Goal: Information Seeking & Learning: Find specific fact

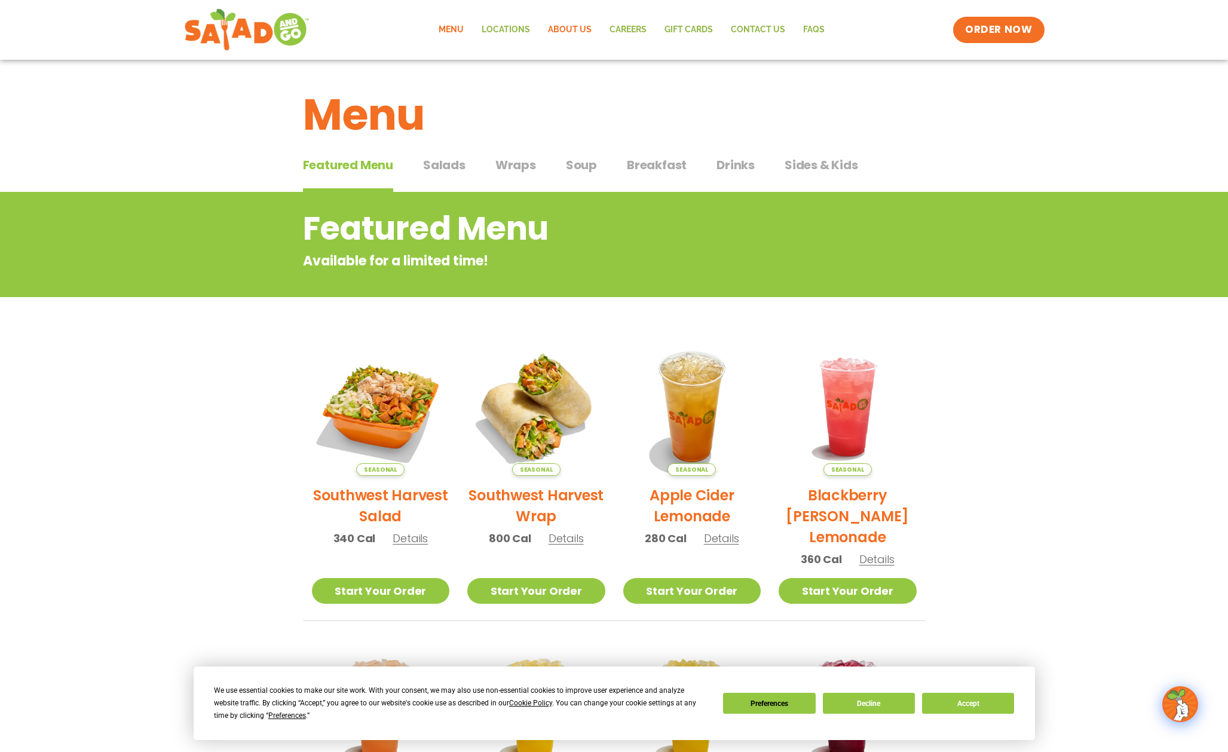
click at [566, 26] on link "About Us" at bounding box center [570, 29] width 62 height 27
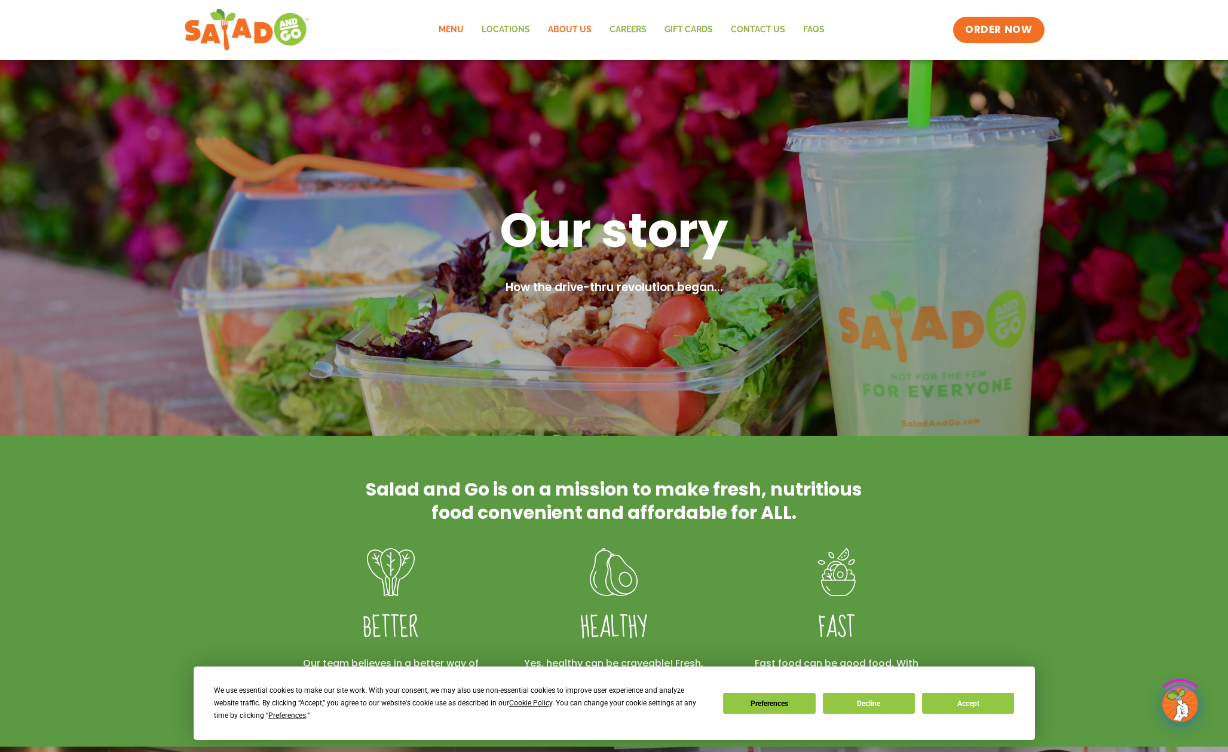
click at [461, 28] on link "Menu" at bounding box center [451, 29] width 43 height 27
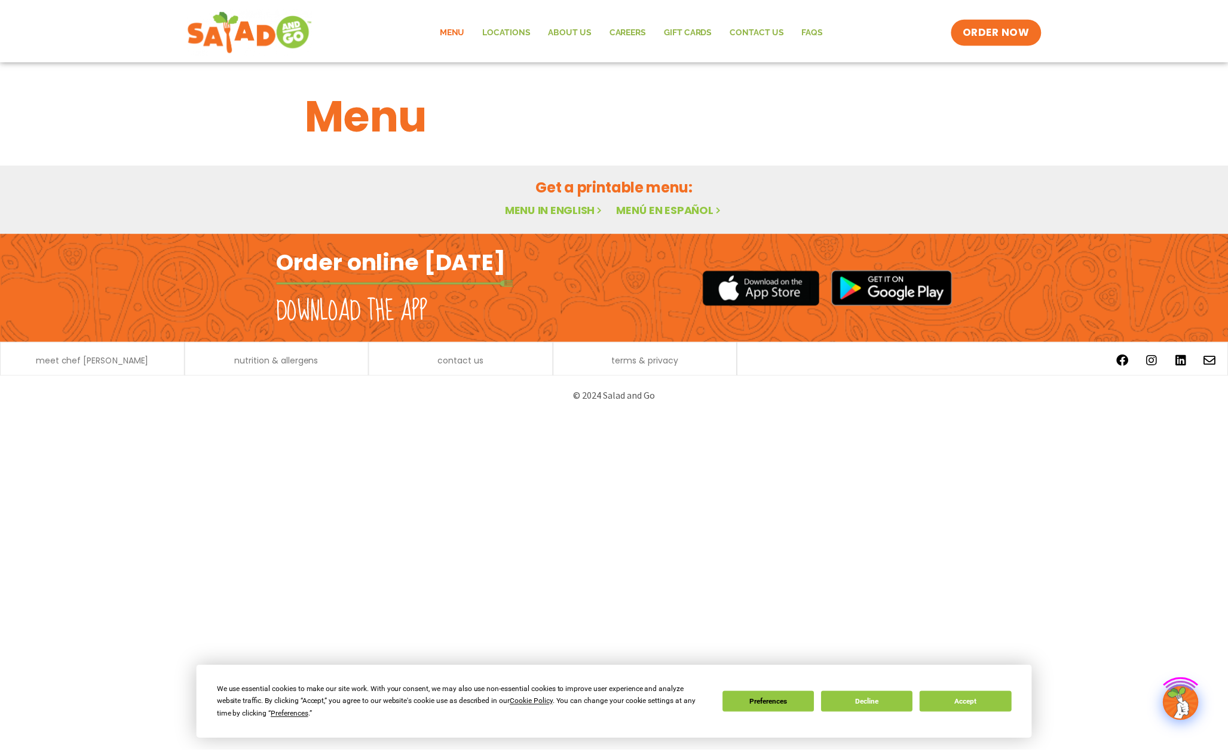
scroll to position [433, 0]
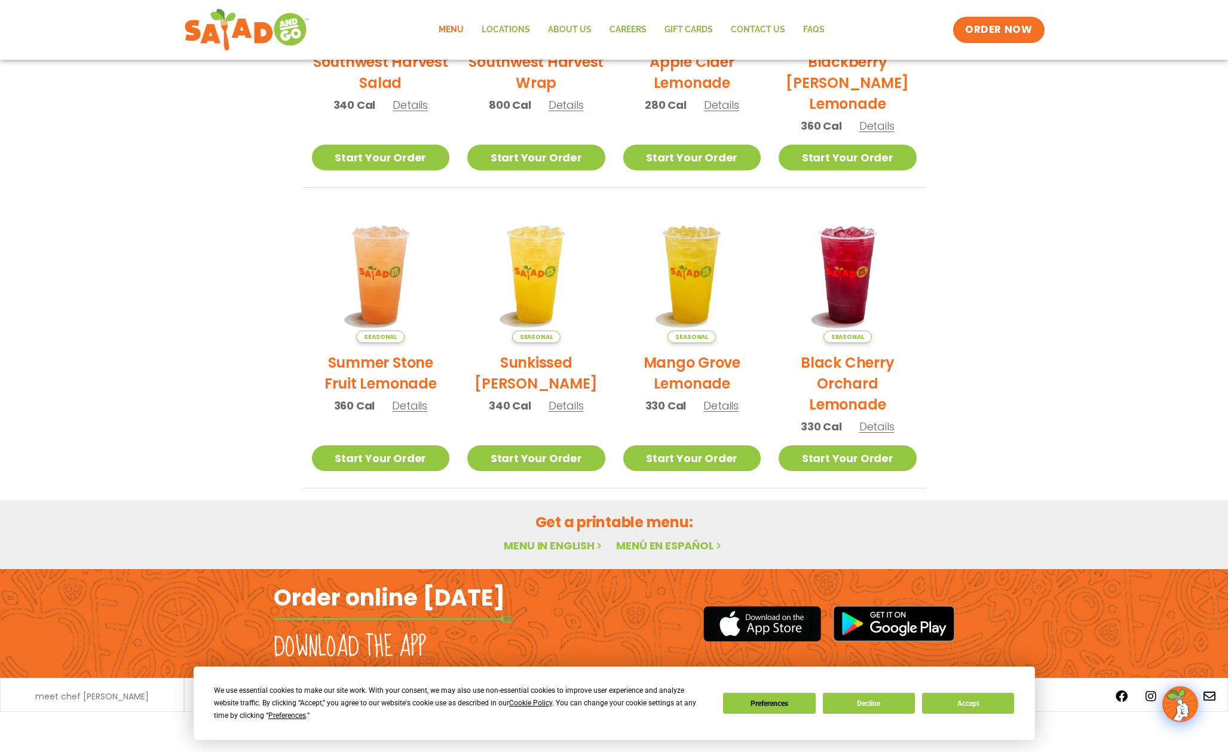
click at [538, 544] on link "Menu in English" at bounding box center [554, 545] width 100 height 15
click at [592, 539] on link "Menu in English" at bounding box center [554, 545] width 100 height 15
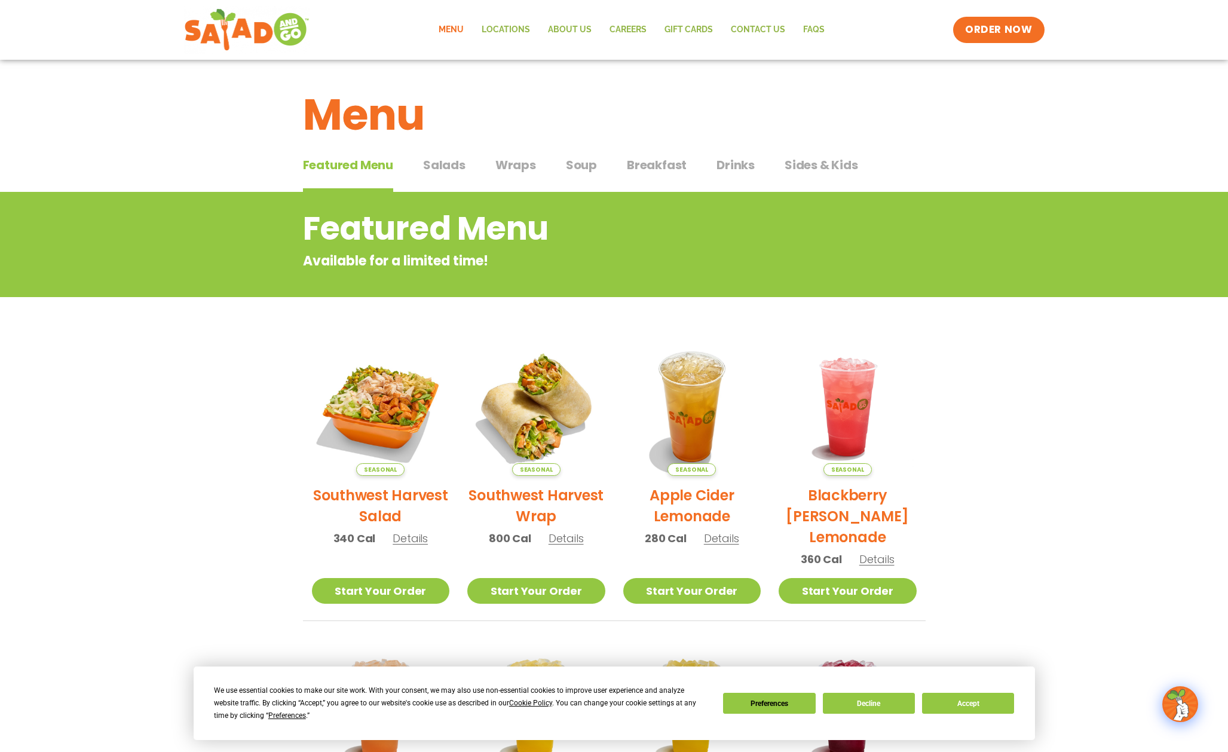
click at [810, 164] on span "Sides & Kids" at bounding box center [820, 165] width 73 height 18
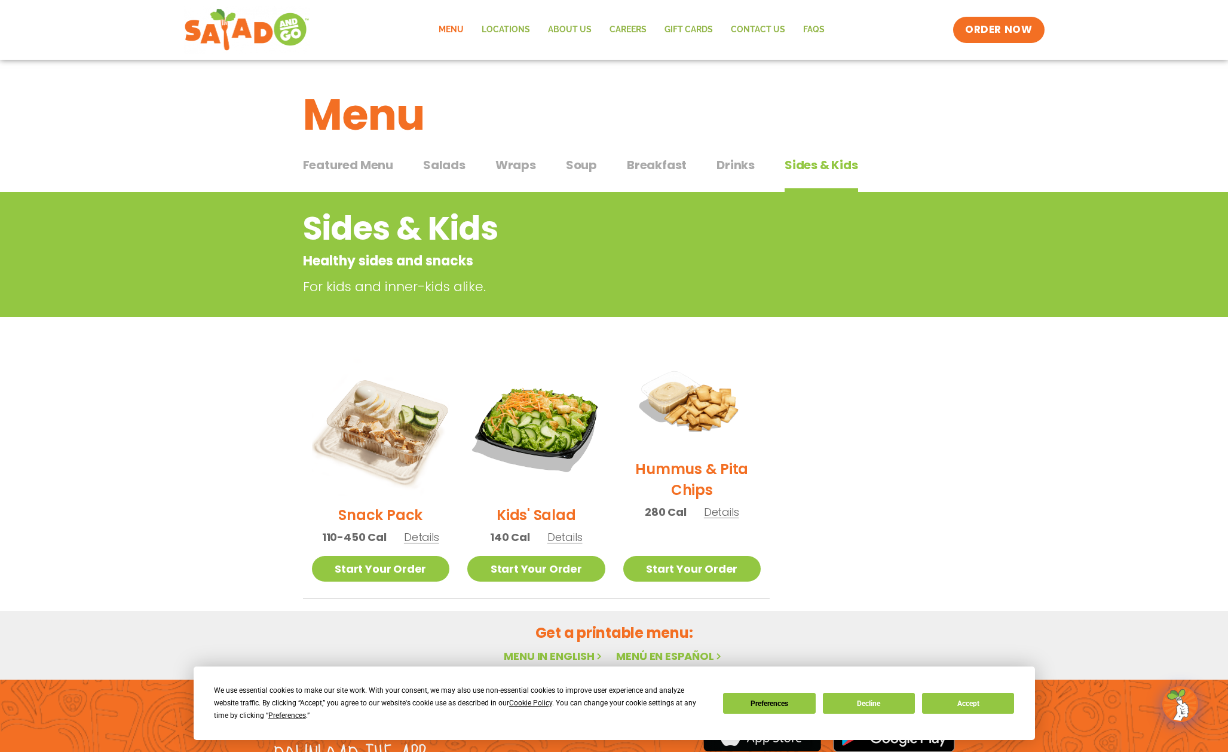
click at [514, 161] on span "Wraps" at bounding box center [515, 165] width 41 height 18
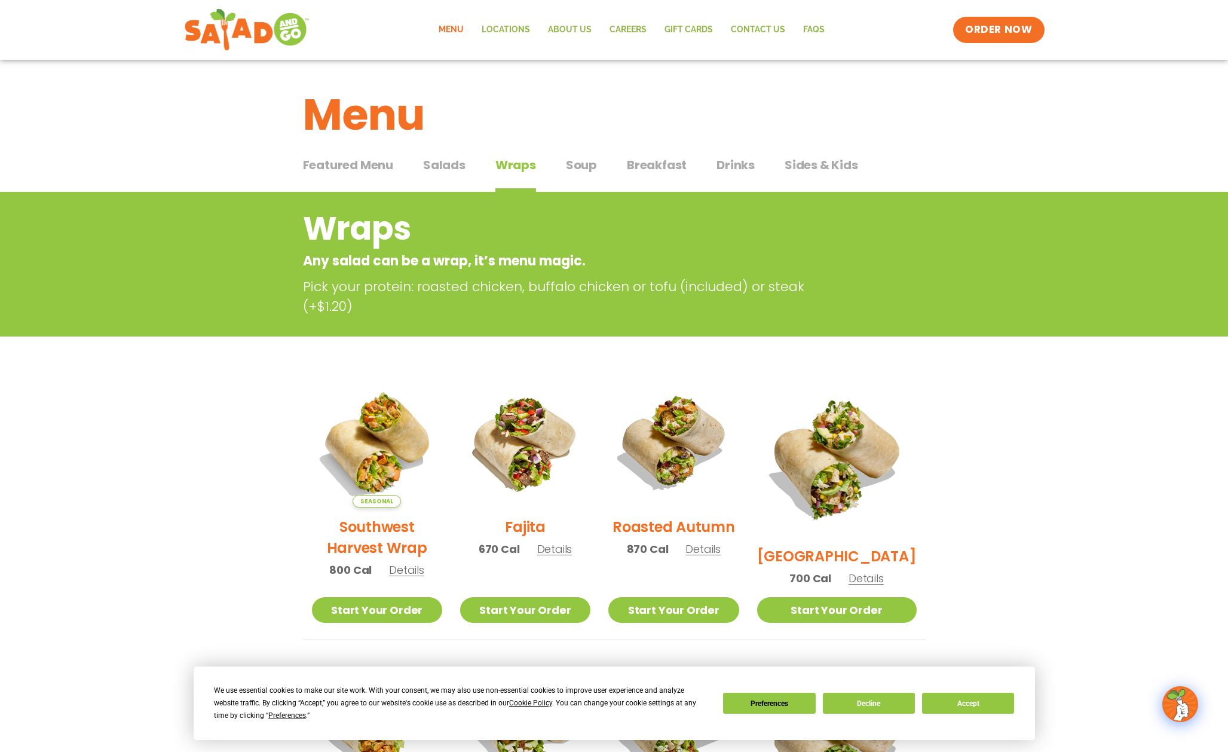
click at [458, 165] on span "Salads" at bounding box center [444, 165] width 42 height 18
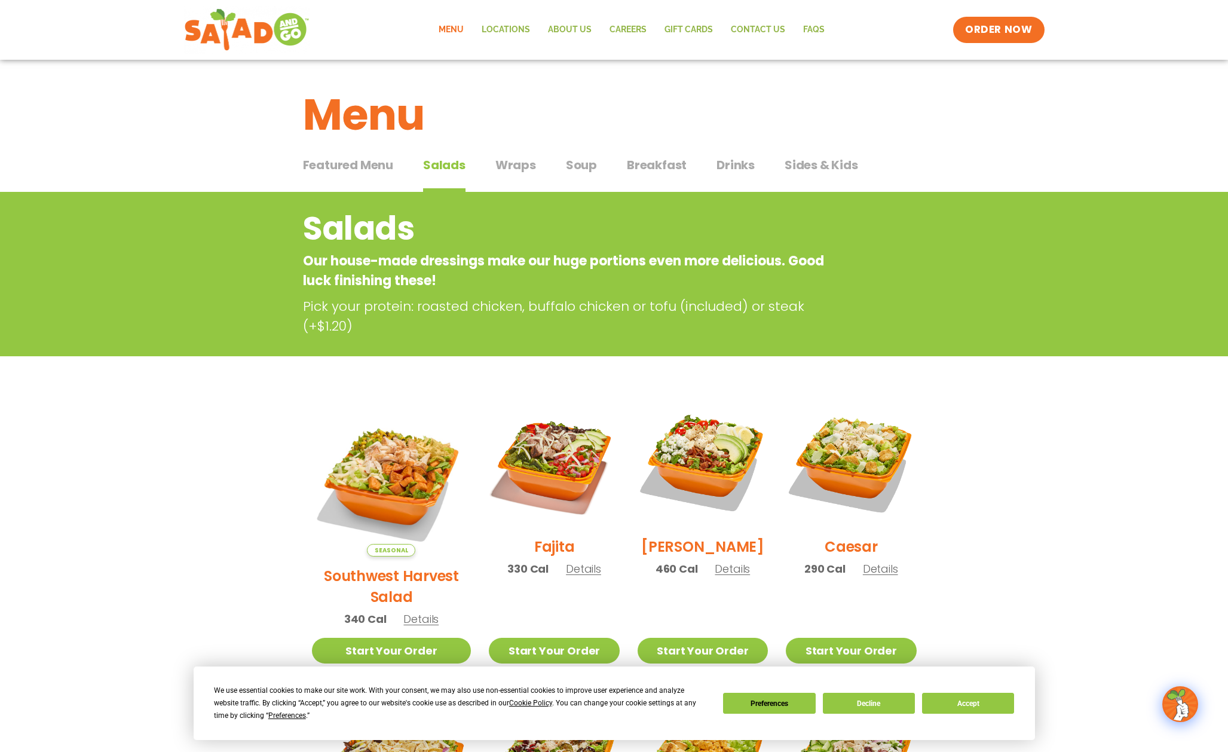
click at [360, 170] on span "Featured Menu" at bounding box center [348, 165] width 90 height 18
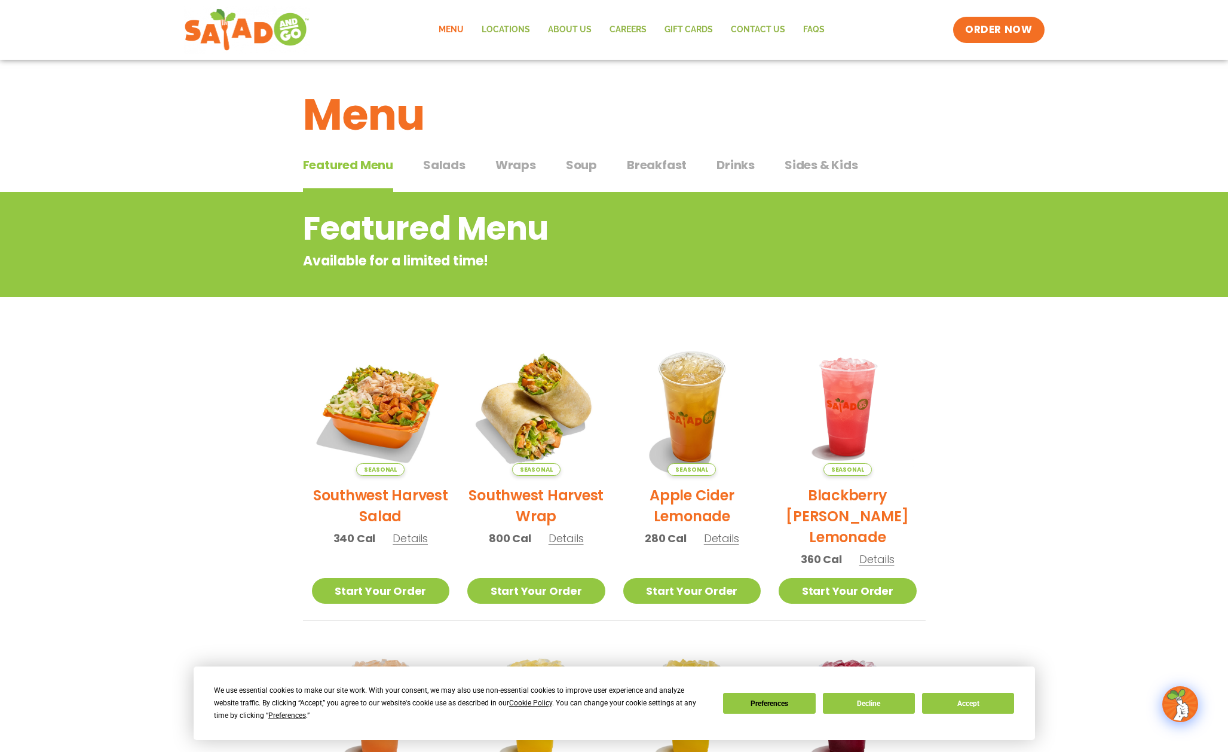
click at [664, 162] on span "Breakfast" at bounding box center [657, 165] width 60 height 18
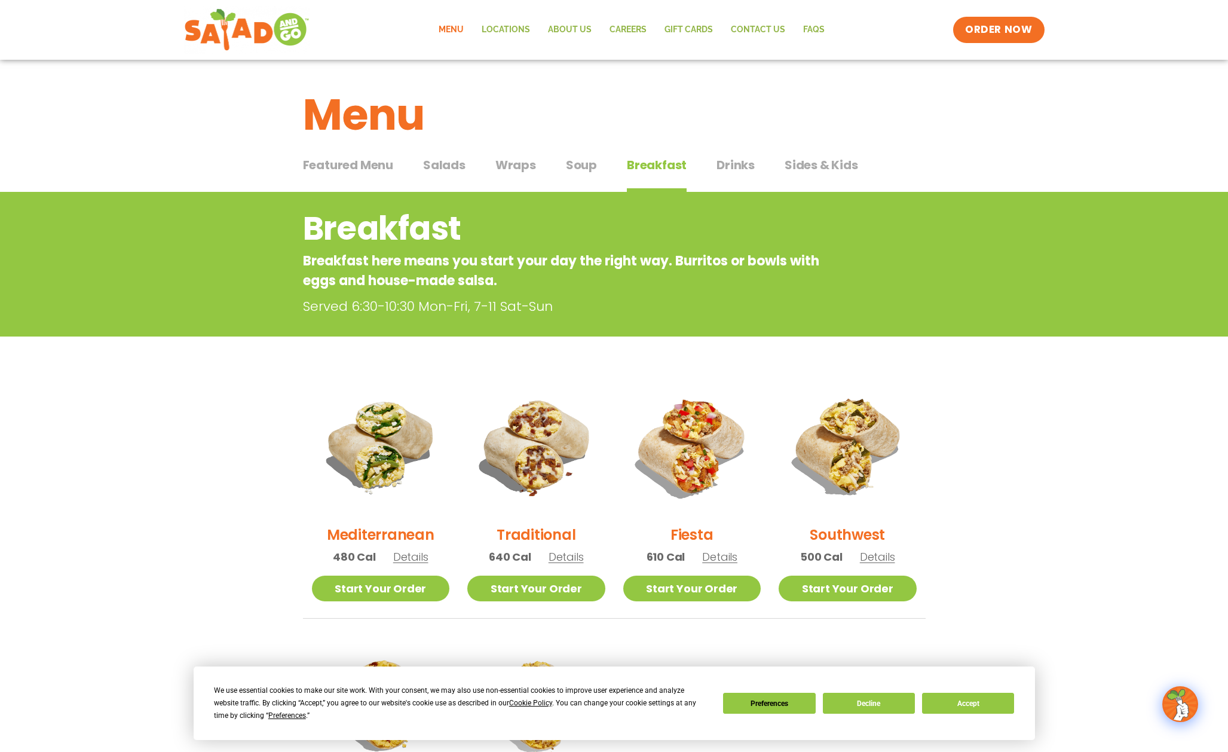
click at [740, 182] on button "Drinks Drinks" at bounding box center [735, 174] width 38 height 36
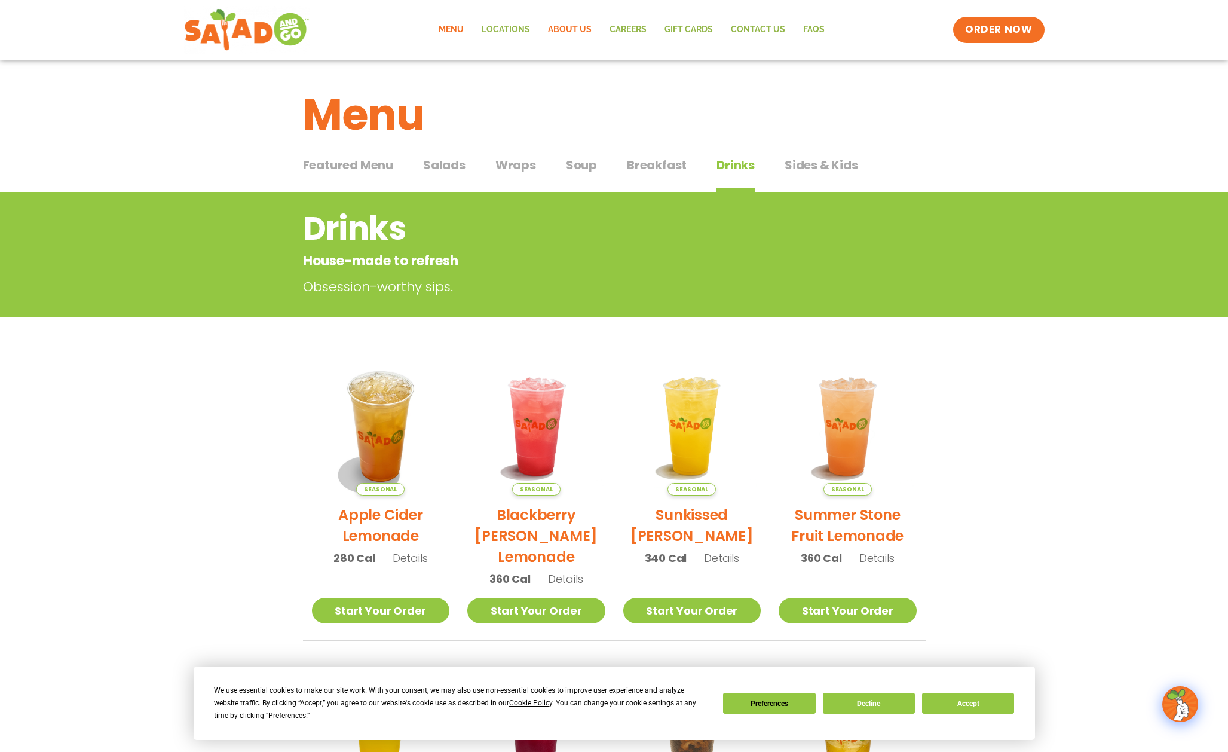
click at [569, 30] on link "About Us" at bounding box center [570, 29] width 62 height 27
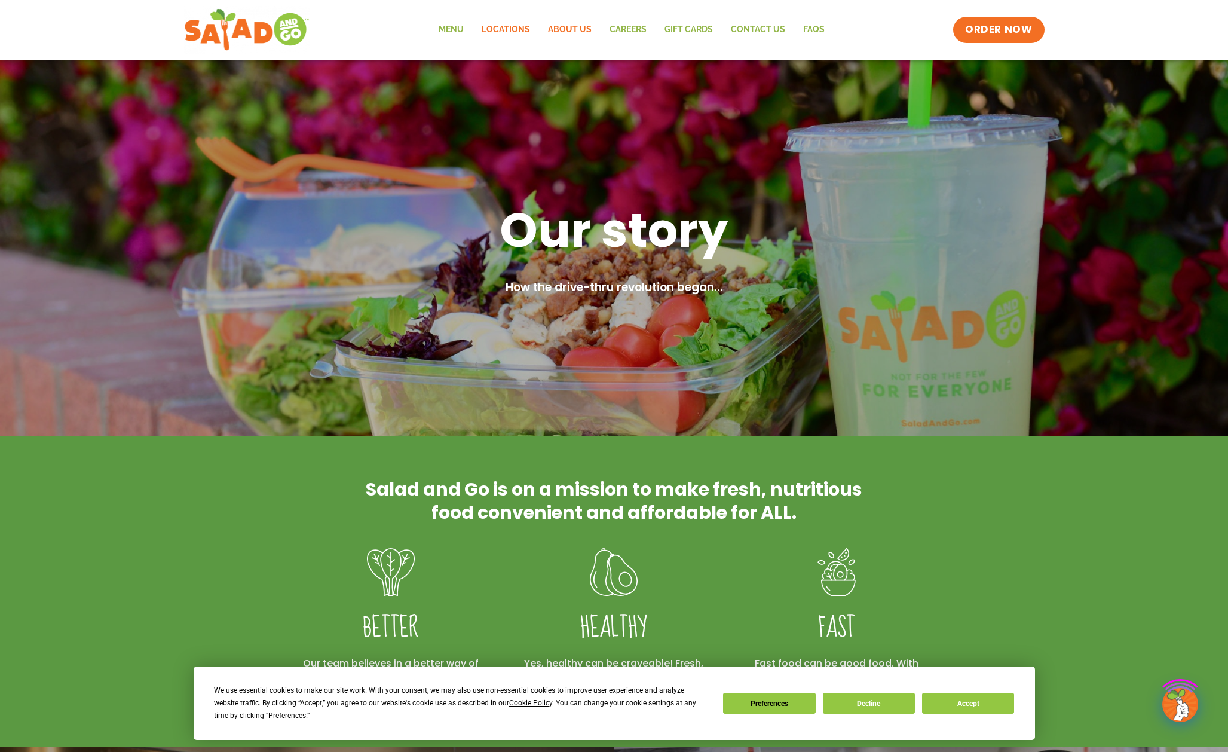
click at [514, 30] on link "Locations" at bounding box center [506, 29] width 66 height 27
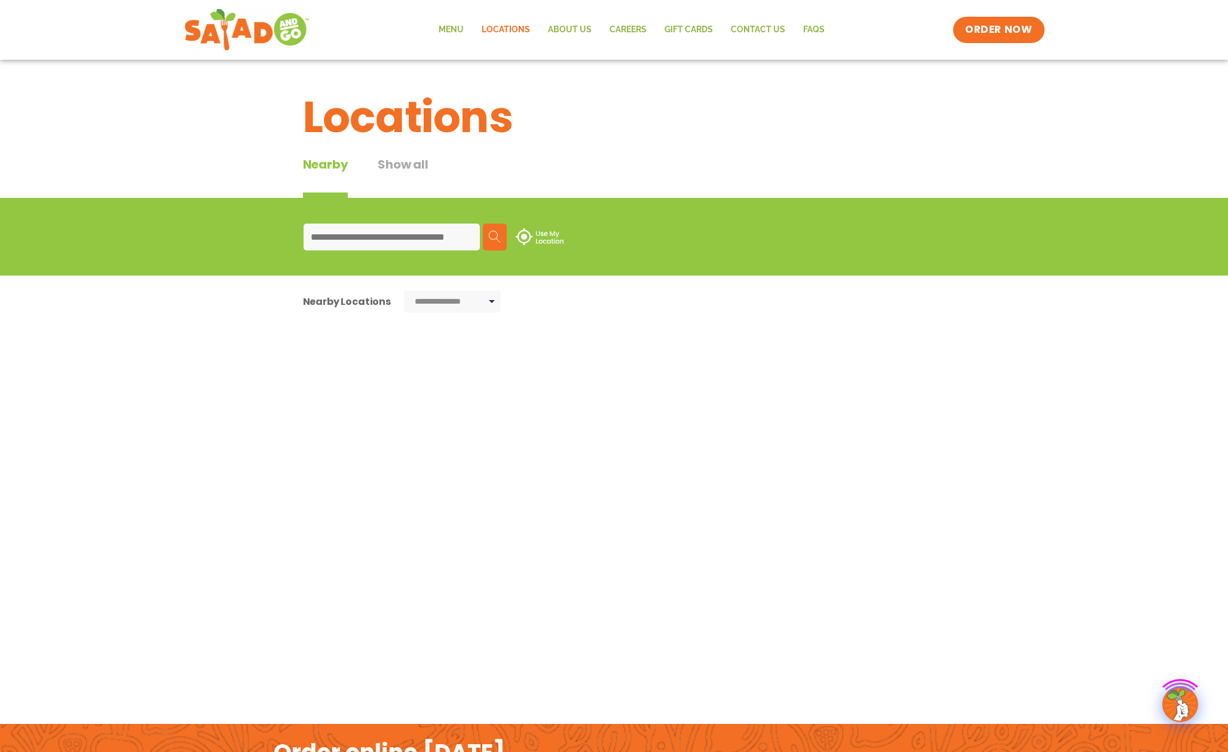
type input "**********"
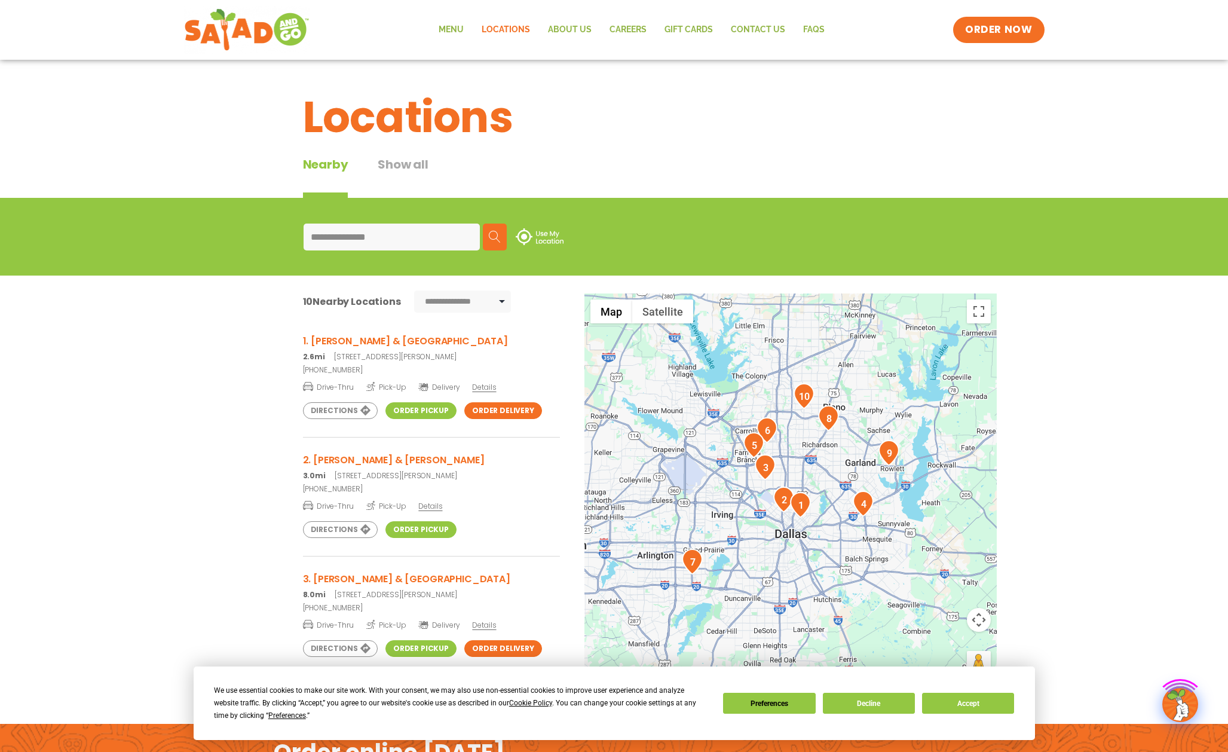
click at [475, 29] on link "Locations" at bounding box center [506, 29] width 66 height 27
click at [453, 32] on link "Menu" at bounding box center [451, 29] width 43 height 27
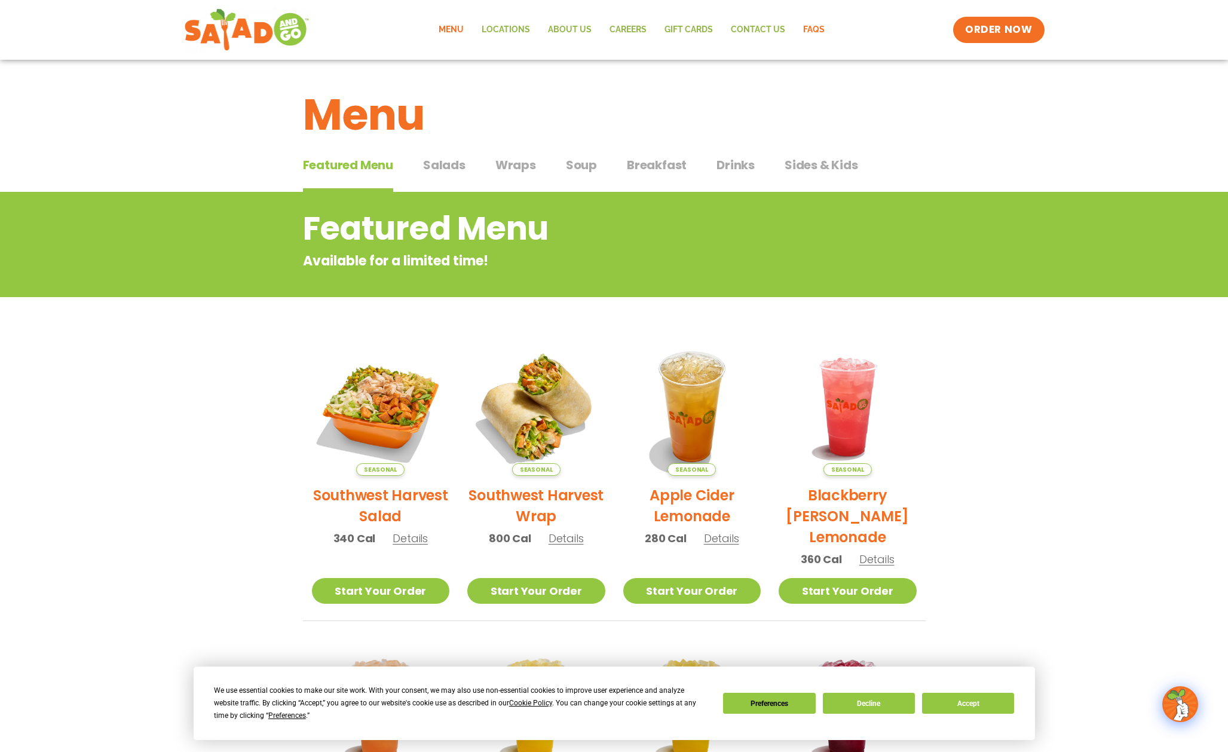
click at [809, 27] on link "FAQs" at bounding box center [813, 29] width 39 height 27
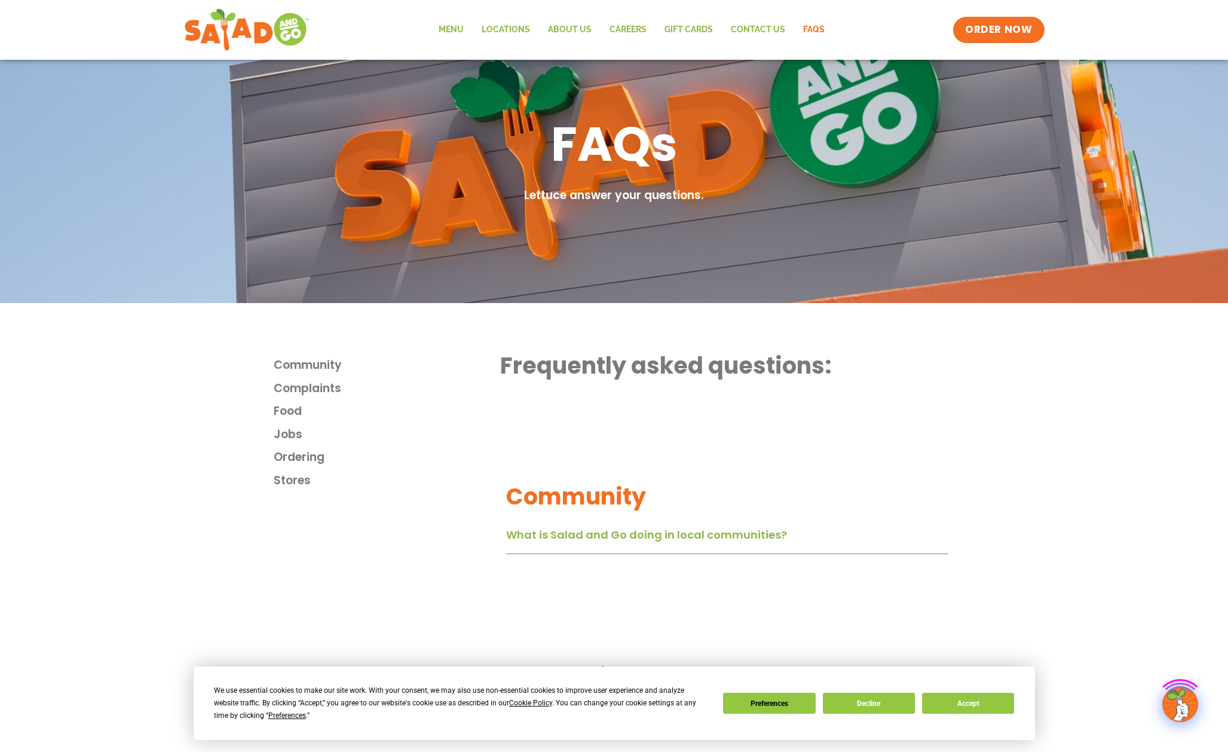
scroll to position [47, 0]
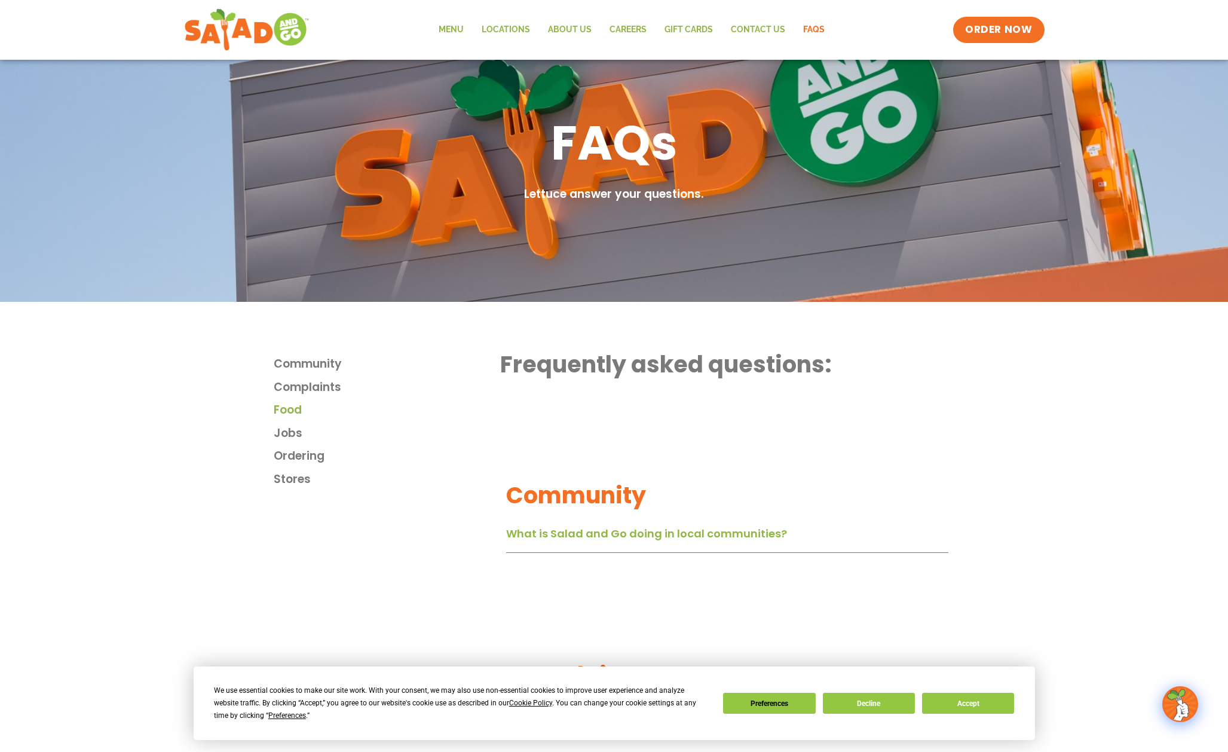
click at [287, 411] on span "Food" at bounding box center [288, 409] width 28 height 17
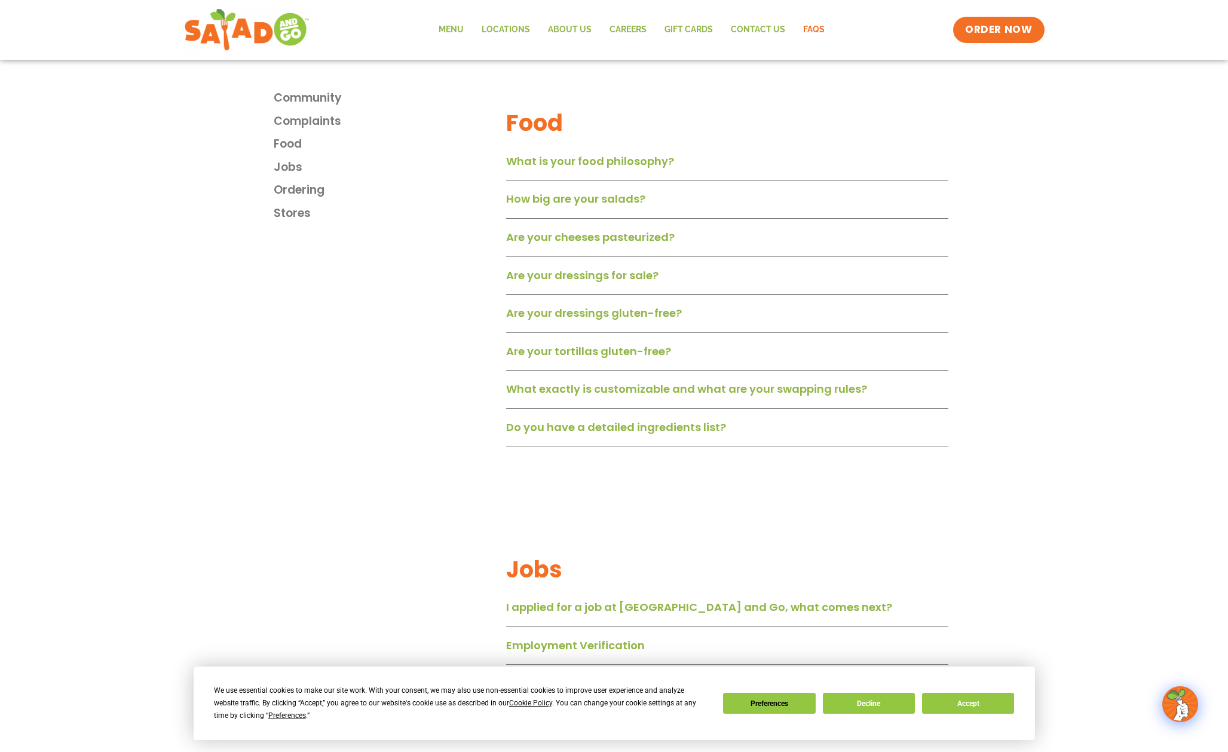
scroll to position [810, 0]
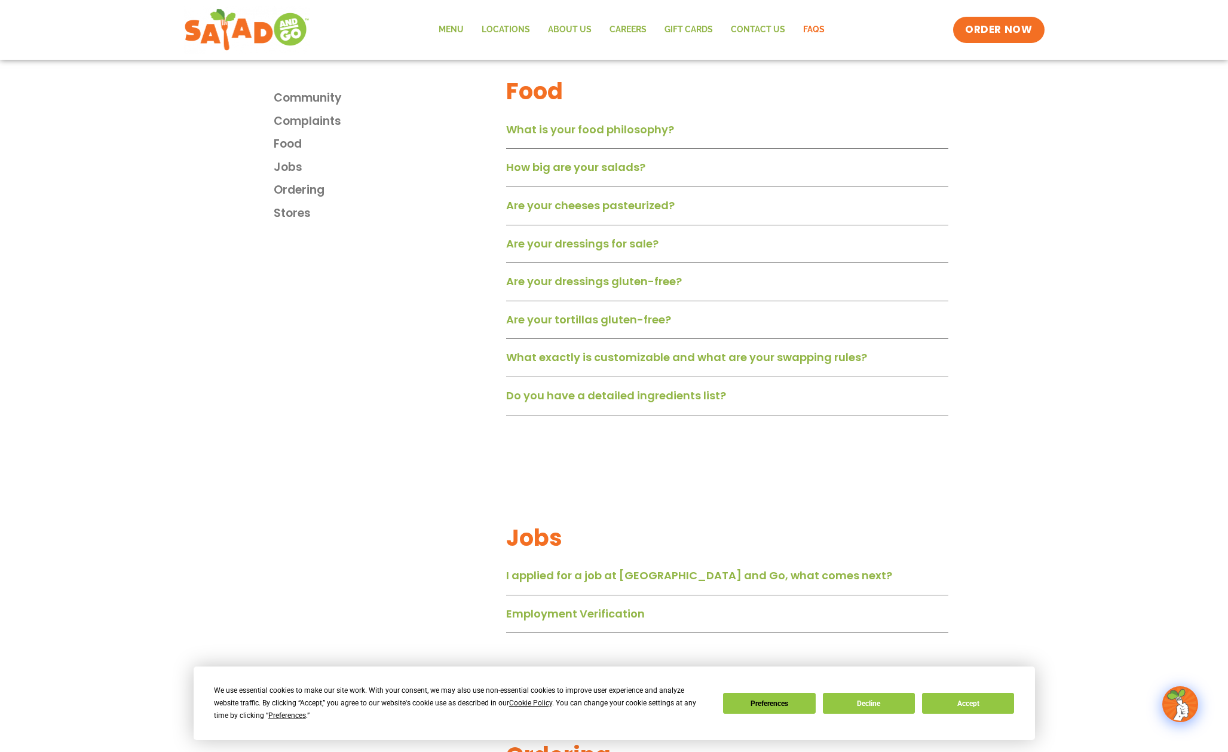
click at [614, 137] on link "What is your food philosophy?" at bounding box center [590, 129] width 168 height 15
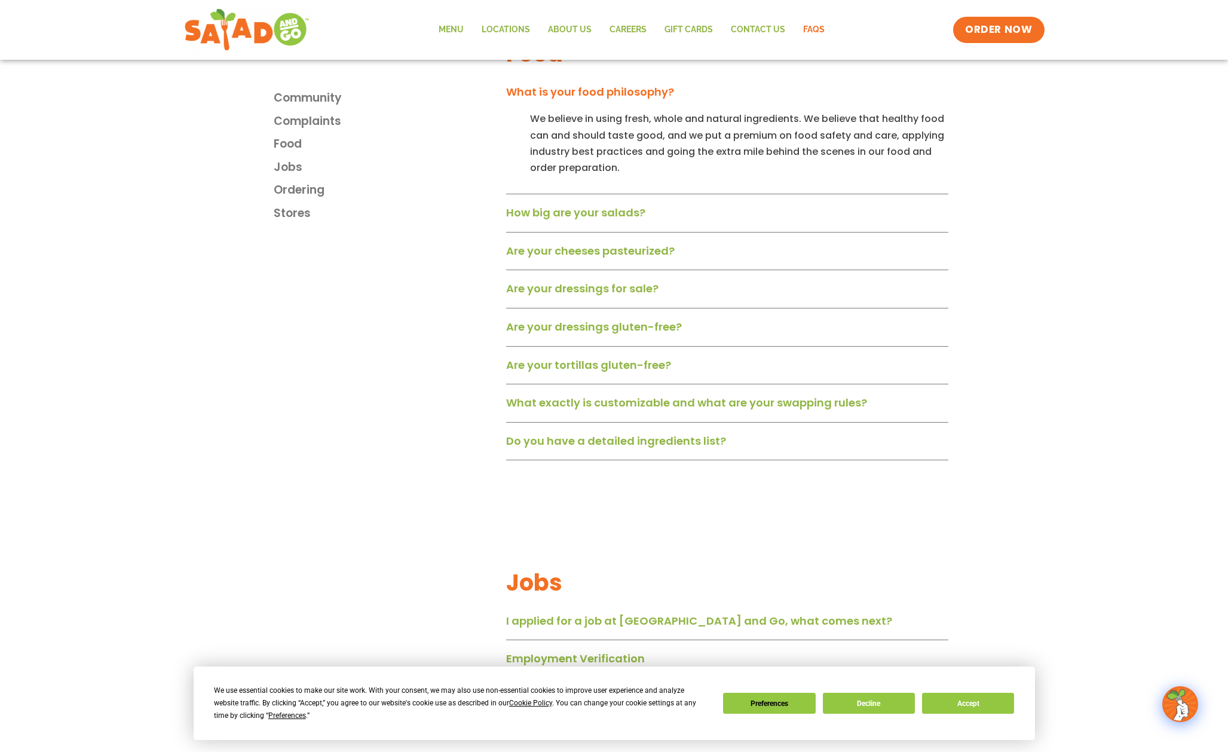
scroll to position [848, 0]
click at [525, 403] on link "What exactly is customizable and what are your swapping rules?" at bounding box center [686, 401] width 361 height 15
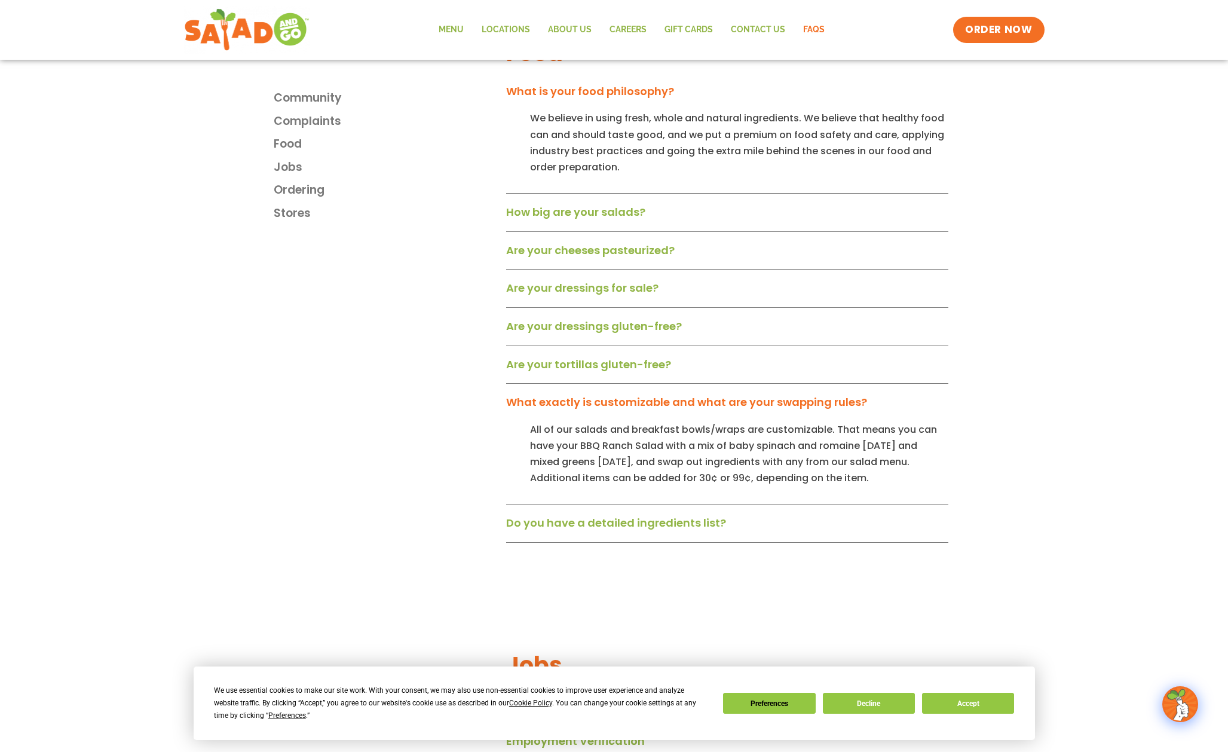
click at [529, 371] on link "Are your tortillas gluten-free?" at bounding box center [588, 364] width 165 height 15
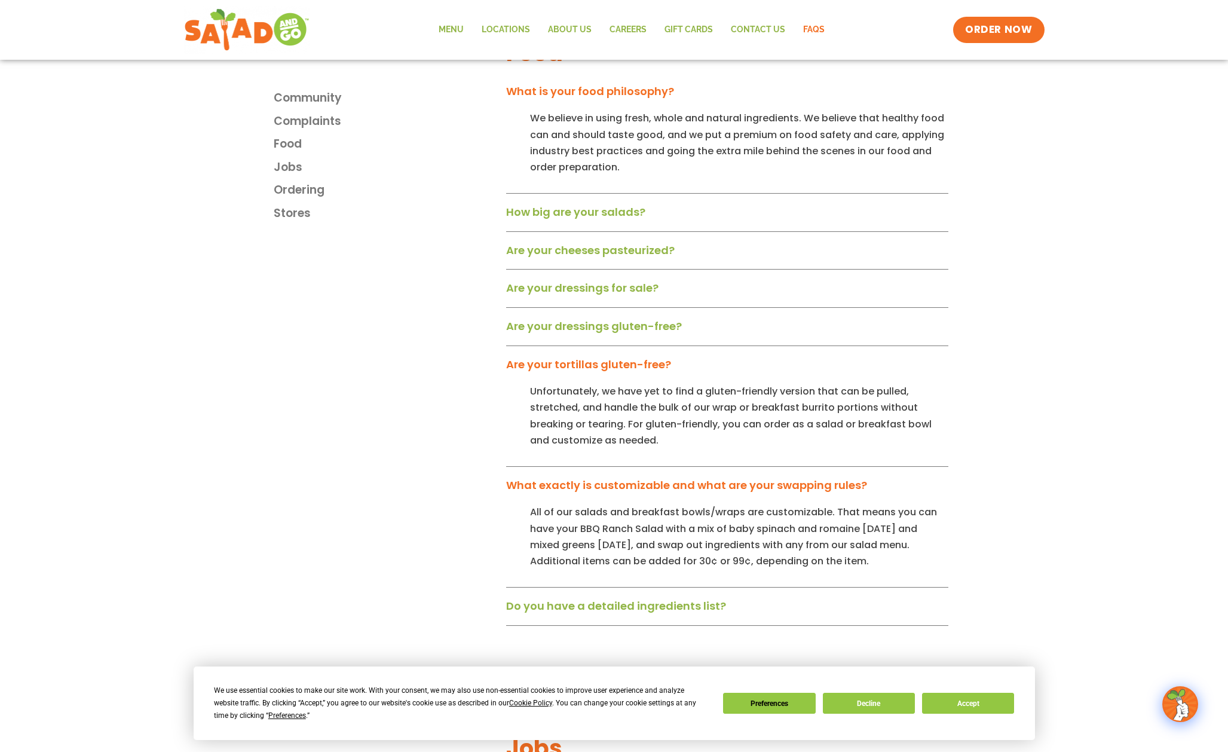
click at [540, 319] on div "What is your food philosophy? We believe in using fresh, whole and natural ingr…" at bounding box center [727, 352] width 442 height 545
click at [541, 333] on link "Are your dressings gluten-free?" at bounding box center [594, 325] width 176 height 15
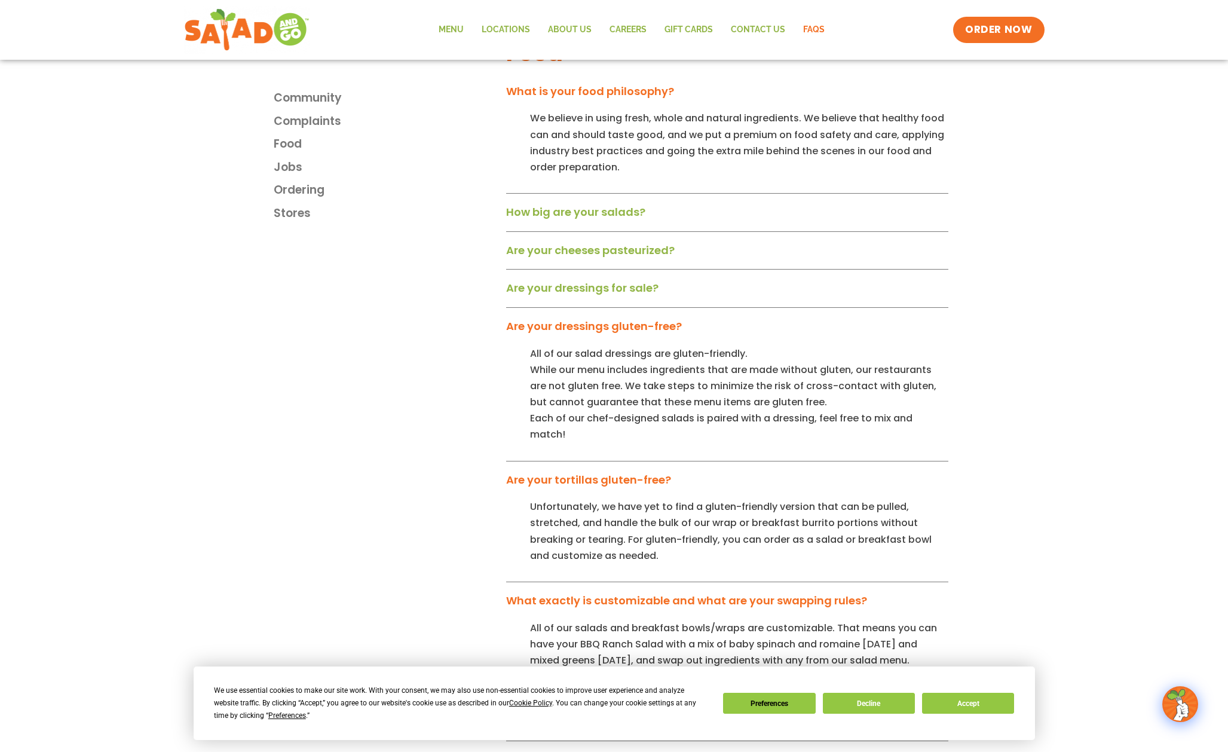
click at [542, 295] on link "Are your dressings for sale?" at bounding box center [582, 287] width 152 height 15
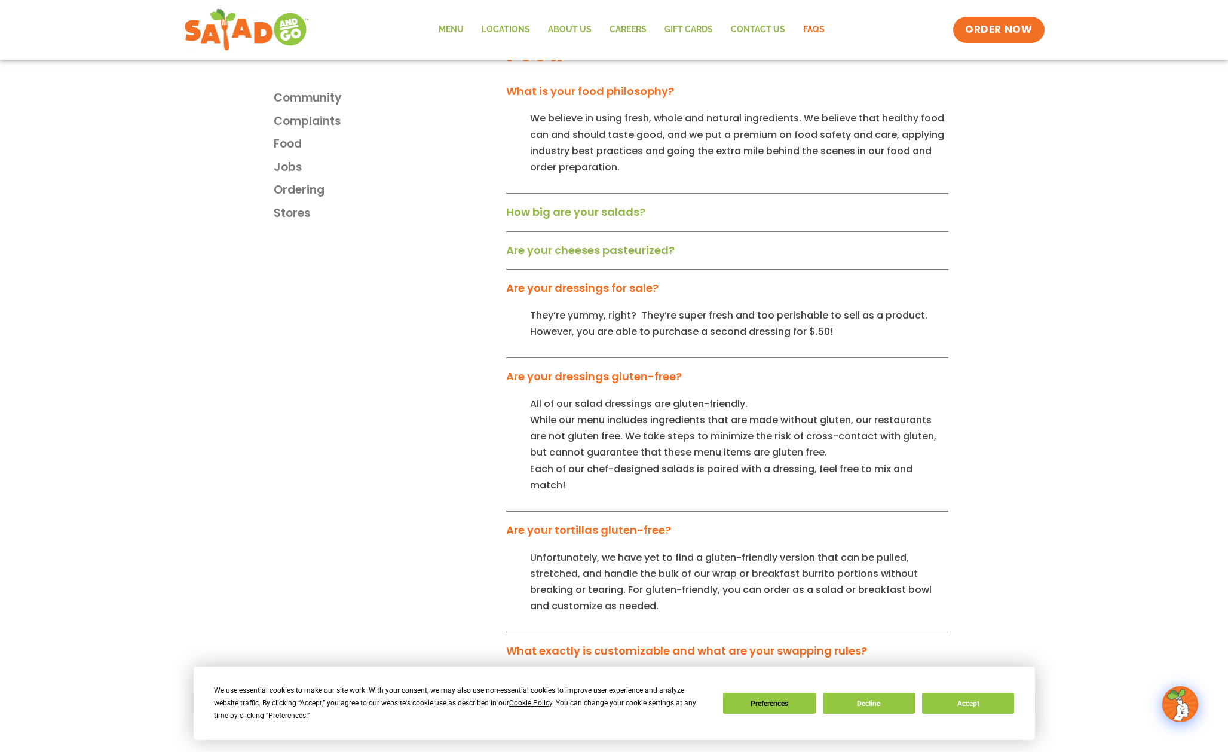
click at [554, 257] on link "Are your cheeses pasteurized?" at bounding box center [590, 250] width 168 height 15
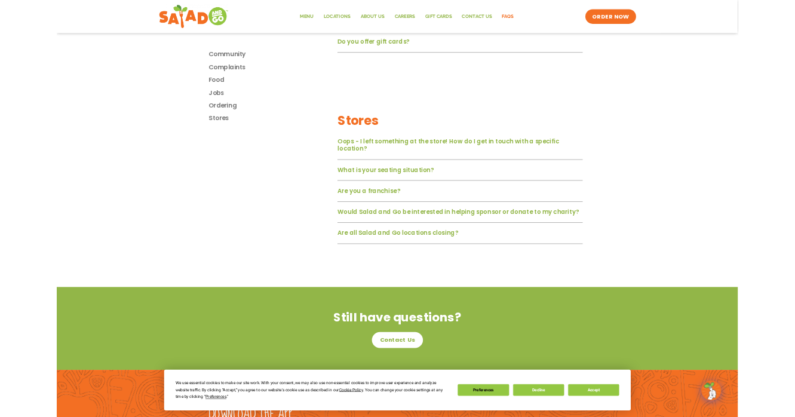
scroll to position [2255, 0]
